Goal: Find specific page/section: Find specific page/section

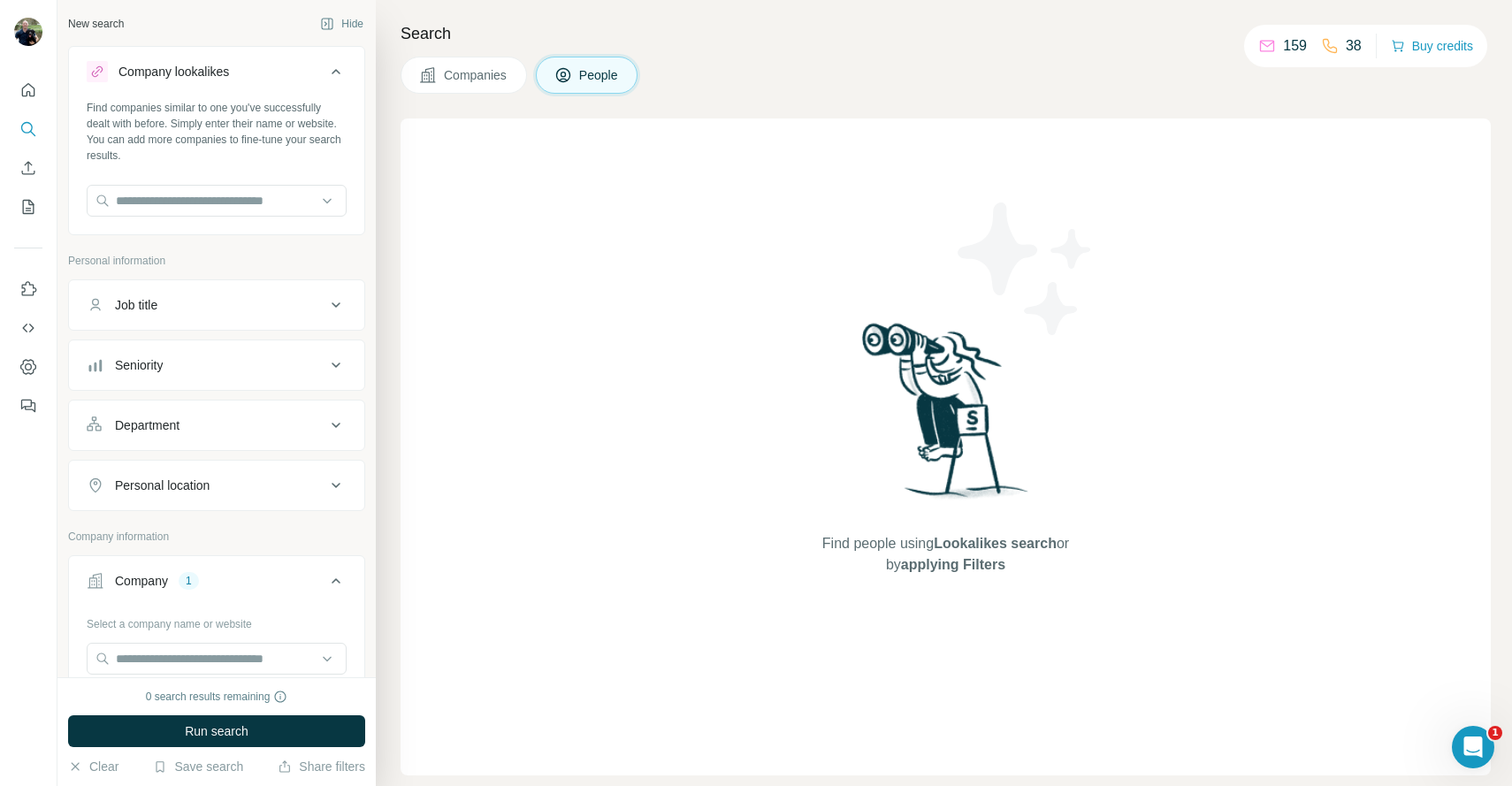
click at [92, 31] on div "New search" at bounding box center [96, 24] width 56 height 16
click at [45, 89] on div at bounding box center [28, 242] width 57 height 358
click at [29, 92] on icon "Quick start" at bounding box center [29, 90] width 18 height 18
click at [38, 105] on button "Quick start" at bounding box center [28, 90] width 29 height 32
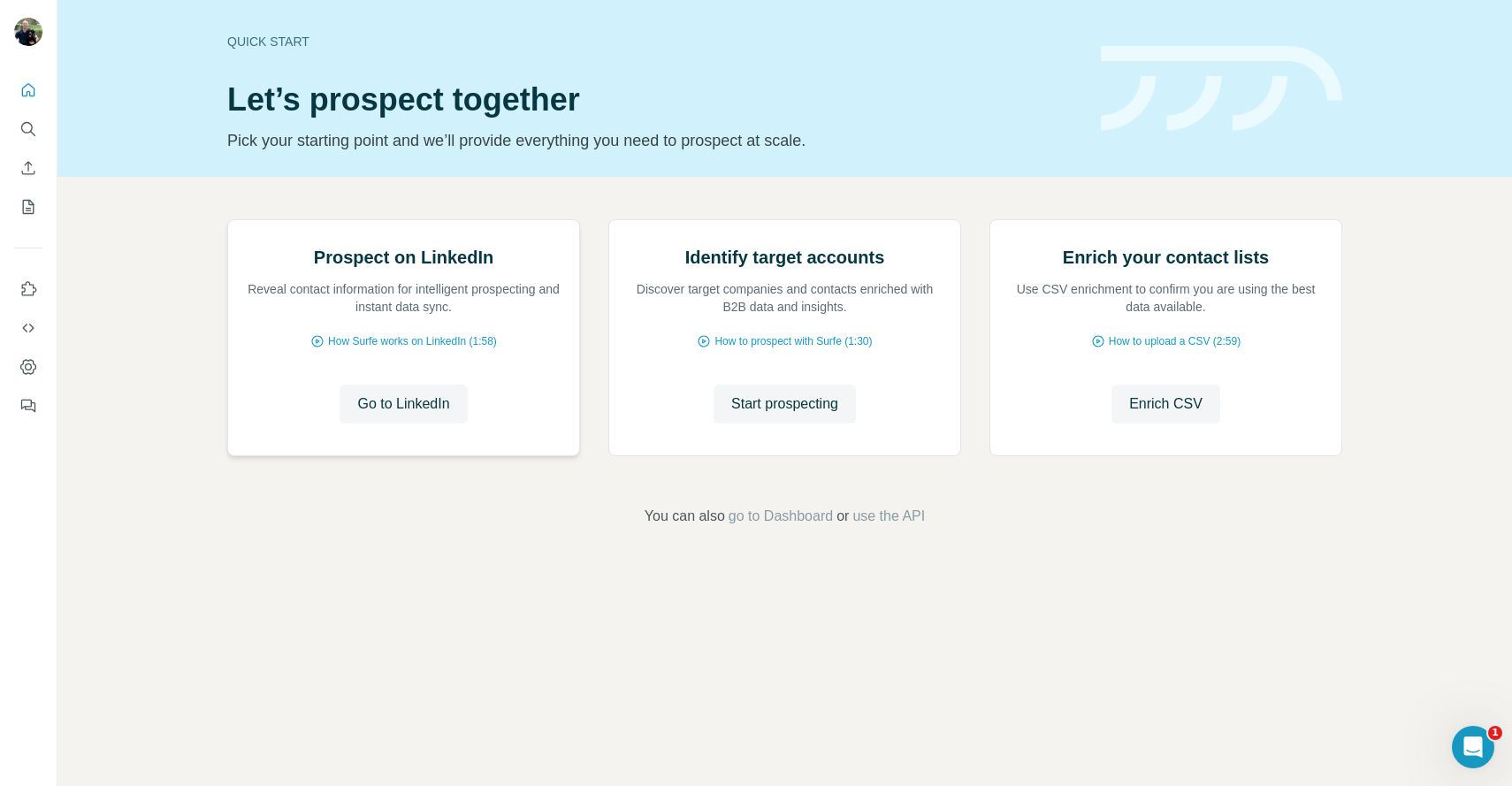
click at [227, 220] on img at bounding box center [227, 220] width 0 height 0
click at [398, 424] on button "Go to LinkedIn" at bounding box center [403, 403] width 127 height 39
click at [421, 415] on span "Go to LinkedIn" at bounding box center [403, 403] width 92 height 21
click at [413, 415] on span "Go to LinkedIn" at bounding box center [403, 403] width 92 height 21
click at [395, 415] on span "Go to LinkedIn" at bounding box center [403, 403] width 92 height 21
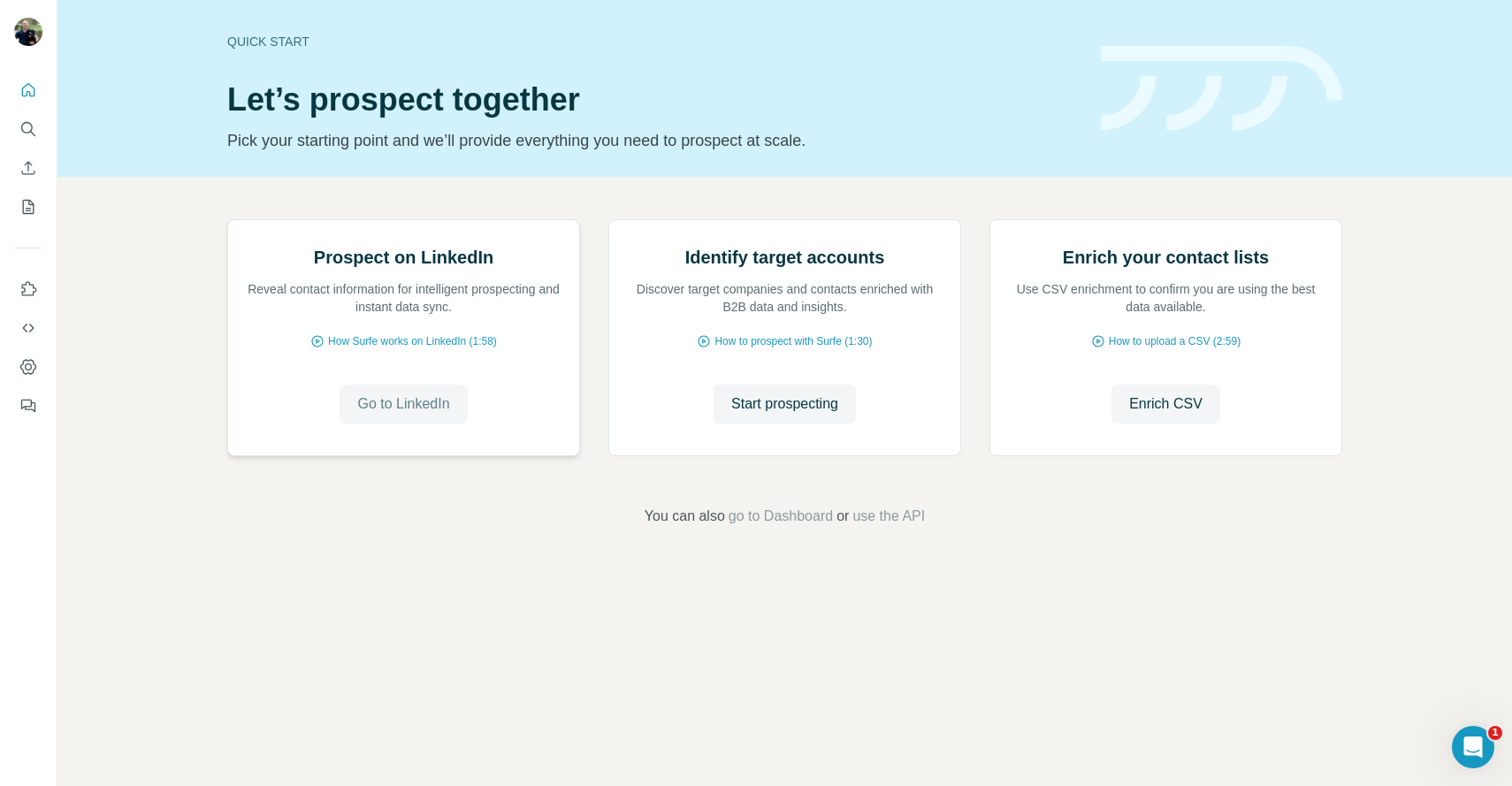
click at [392, 415] on span "Go to LinkedIn" at bounding box center [403, 403] width 92 height 21
